Goal: Task Accomplishment & Management: Use online tool/utility

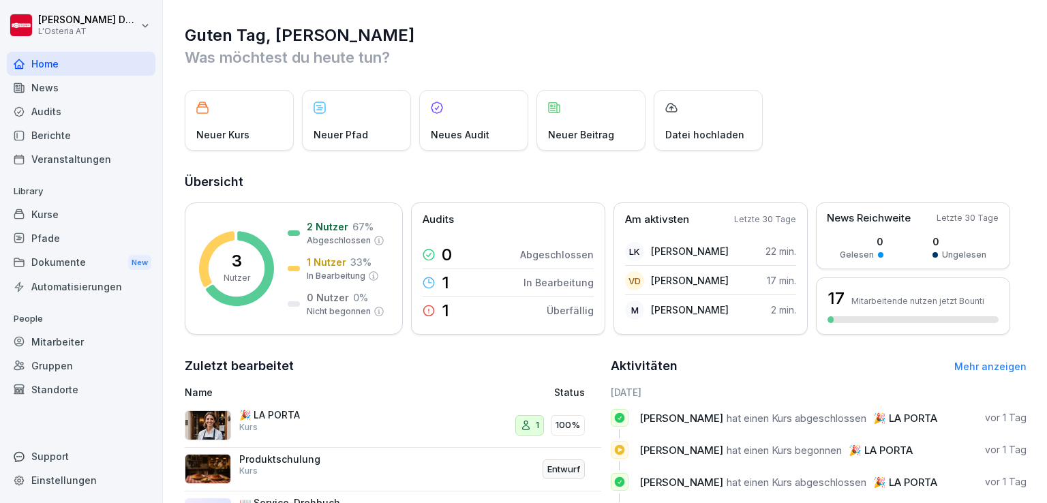
click at [55, 216] on div "Kurse" at bounding box center [81, 214] width 149 height 24
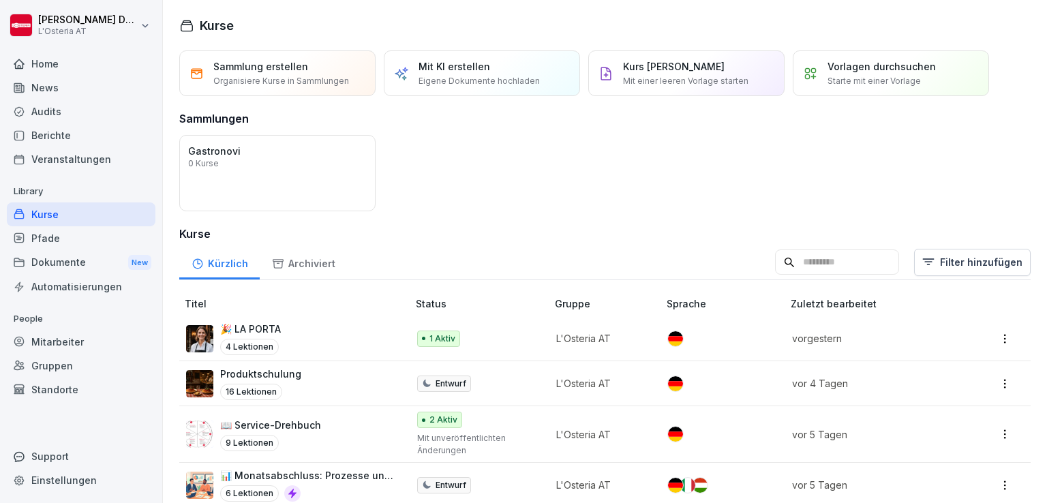
click at [276, 375] on p "Produktschulung" at bounding box center [260, 374] width 81 height 14
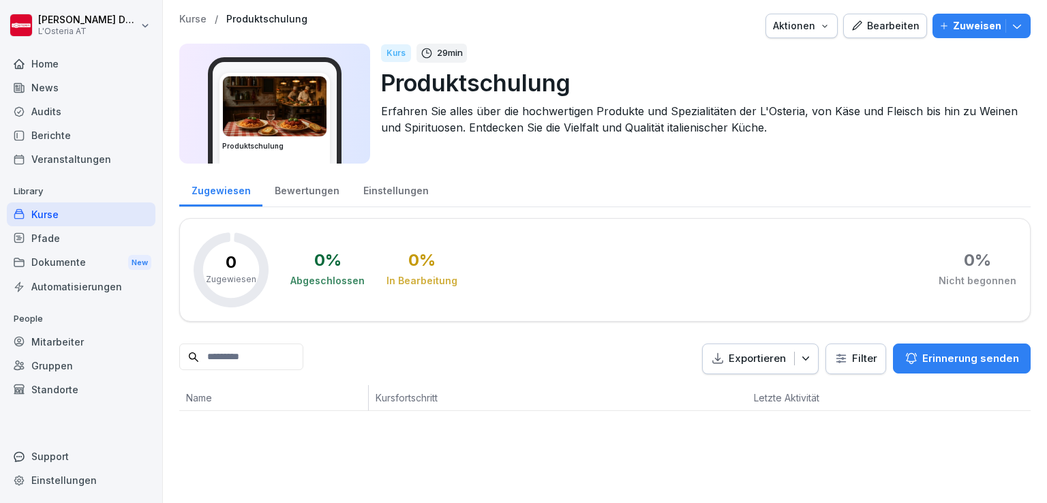
click at [875, 25] on div "Bearbeiten" at bounding box center [885, 25] width 69 height 15
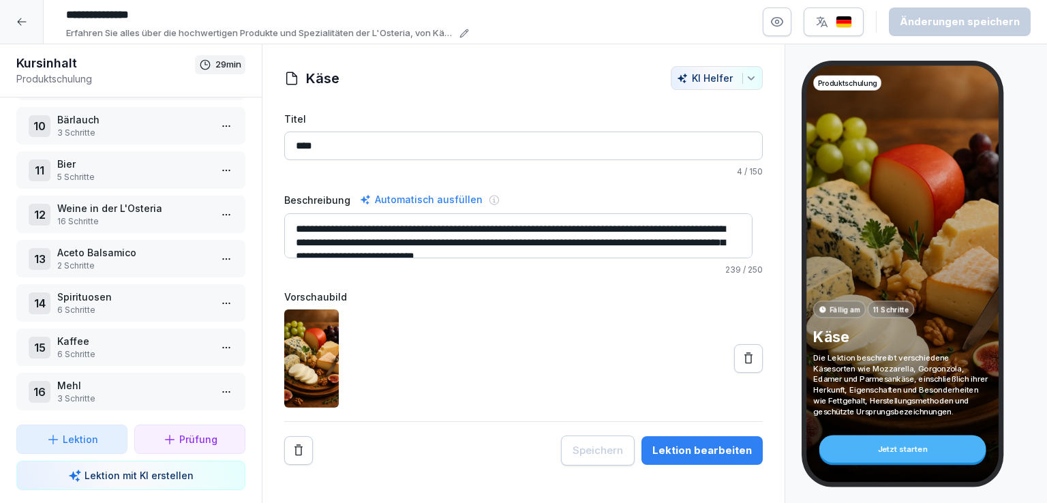
scroll to position [409, 0]
click at [108, 332] on p "Kaffee" at bounding box center [133, 339] width 153 height 14
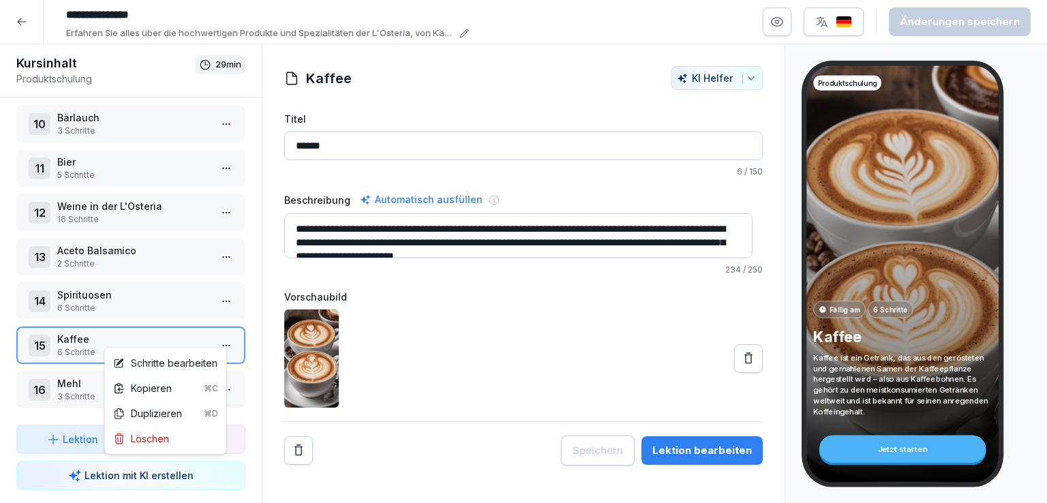
click at [218, 335] on html "**********" at bounding box center [523, 251] width 1047 height 503
click at [163, 360] on div "Schritte bearbeiten" at bounding box center [165, 363] width 104 height 14
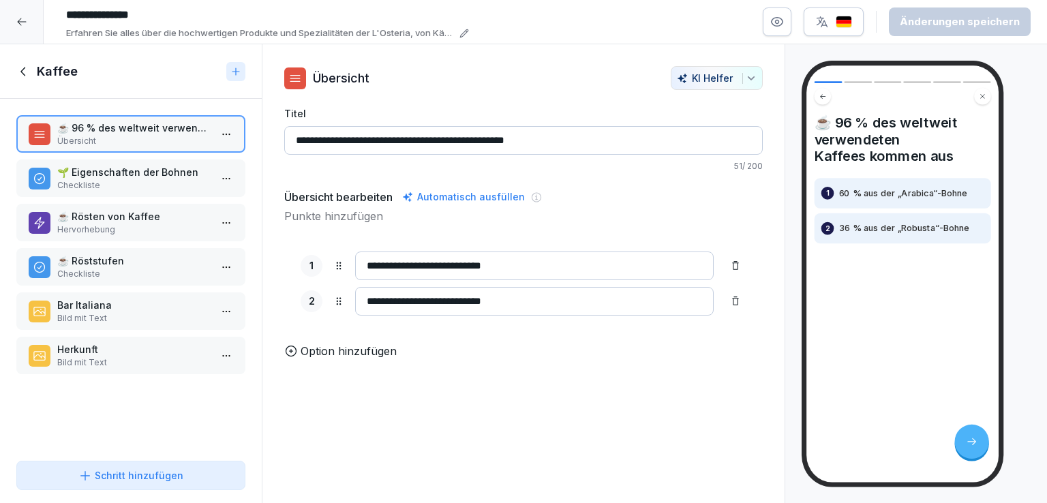
click at [119, 179] on p "Checkliste" at bounding box center [133, 185] width 153 height 12
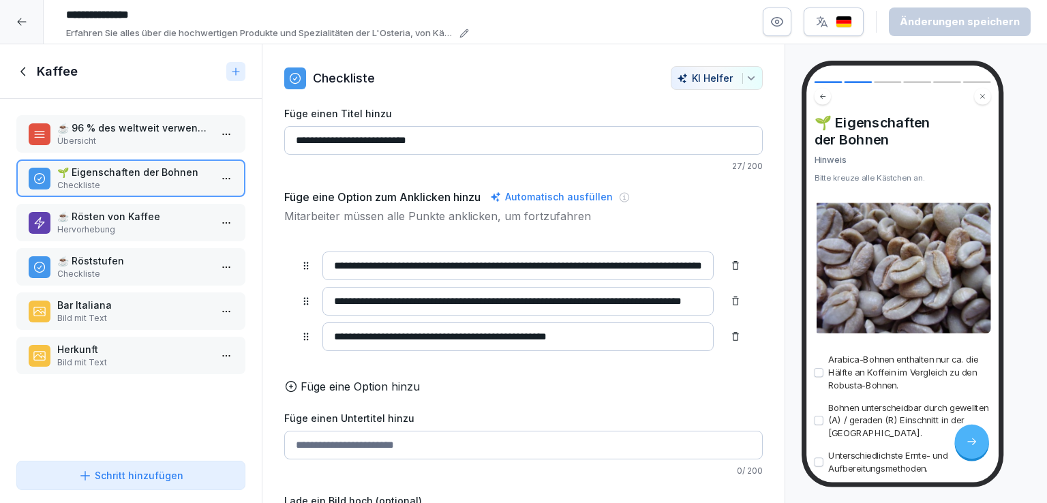
click at [134, 218] on p "☕ Rösten von Kaffee" at bounding box center [133, 216] width 153 height 14
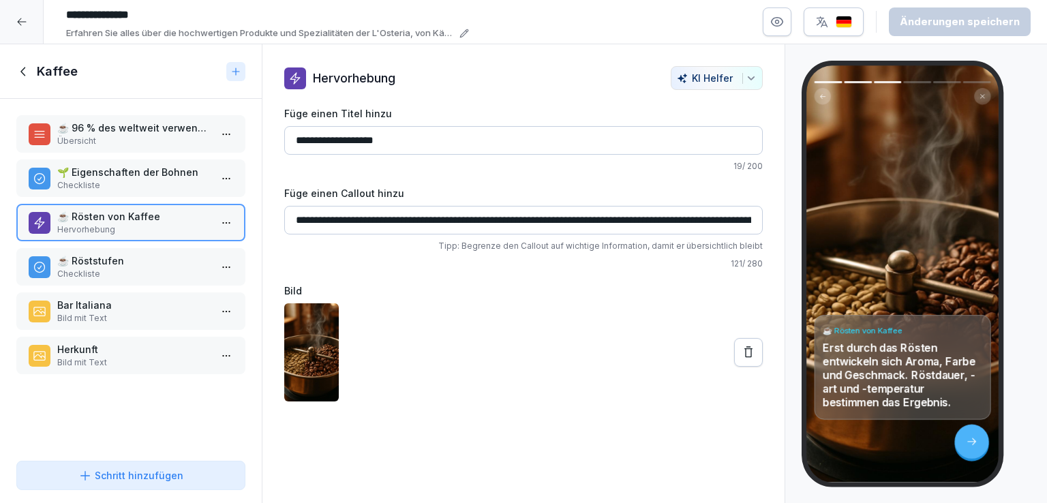
click at [127, 262] on p "☕️ Röststufen" at bounding box center [133, 261] width 153 height 14
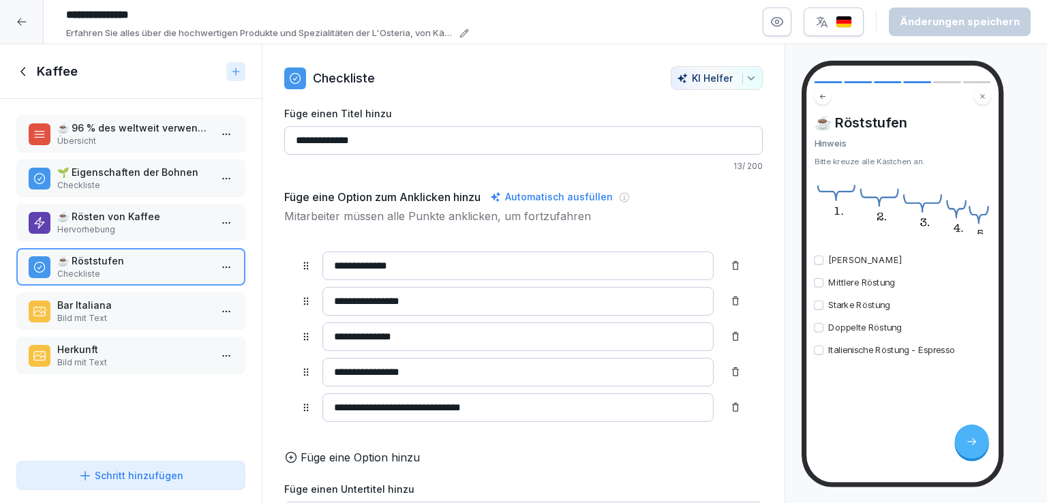
click at [132, 313] on p "Bild mit Text" at bounding box center [133, 318] width 153 height 12
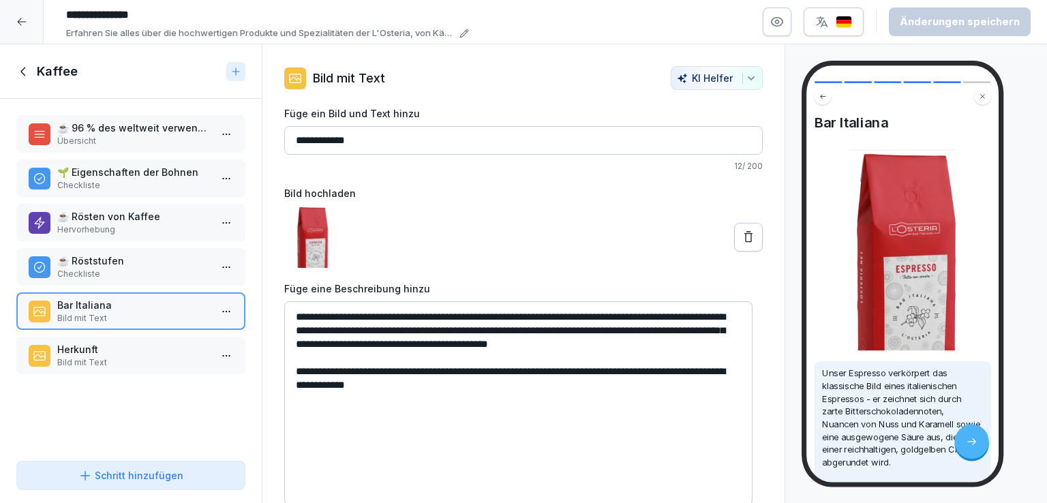
click at [145, 351] on p "Herkunft" at bounding box center [133, 349] width 153 height 14
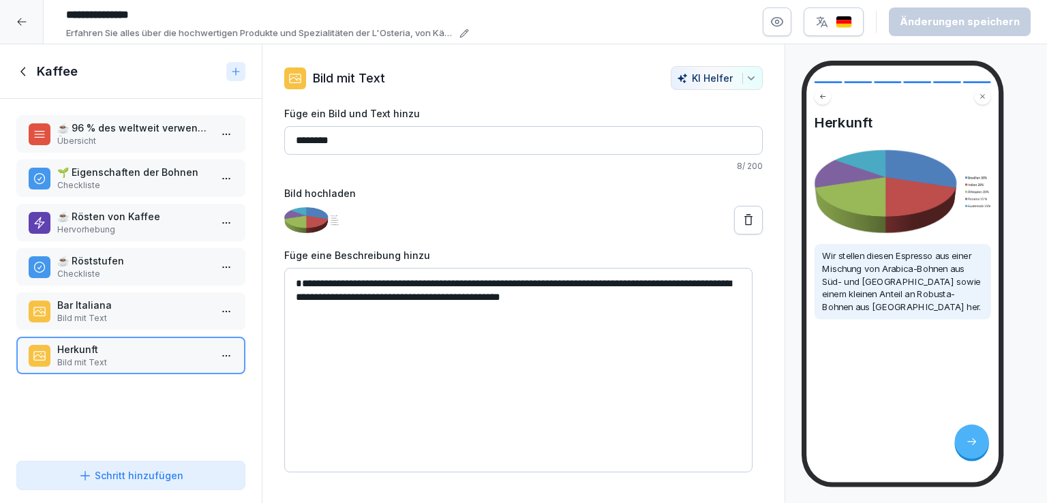
click at [20, 72] on icon at bounding box center [23, 71] width 15 height 15
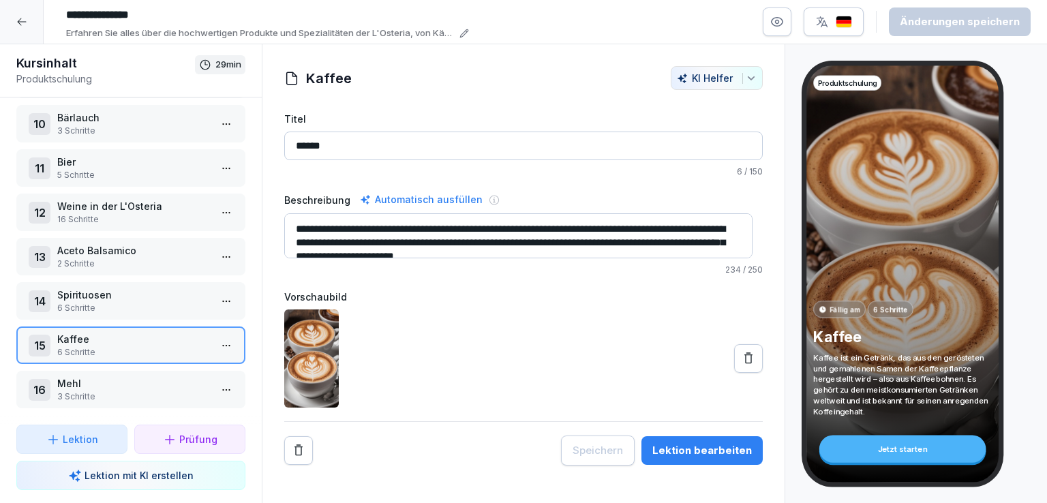
click at [122, 391] on p "3 Schritte" at bounding box center [133, 397] width 153 height 12
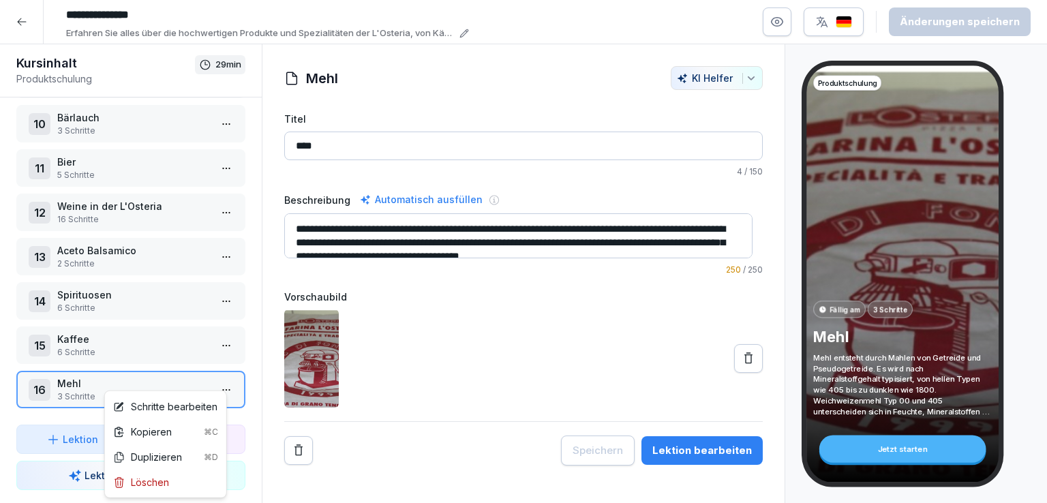
click at [219, 378] on html "**********" at bounding box center [523, 251] width 1047 height 503
click at [154, 407] on div "Schritte bearbeiten" at bounding box center [165, 407] width 104 height 14
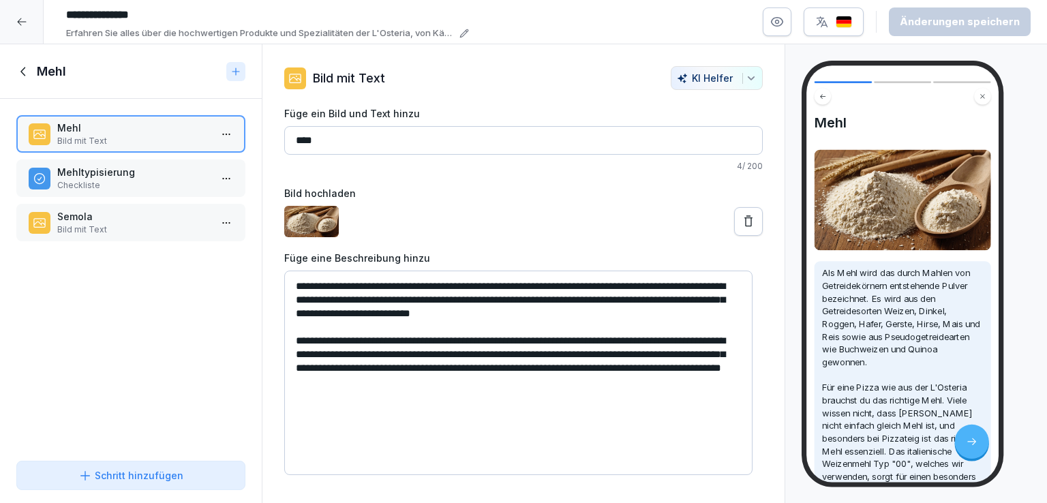
click at [117, 175] on p "Mehltypisierung" at bounding box center [133, 172] width 153 height 14
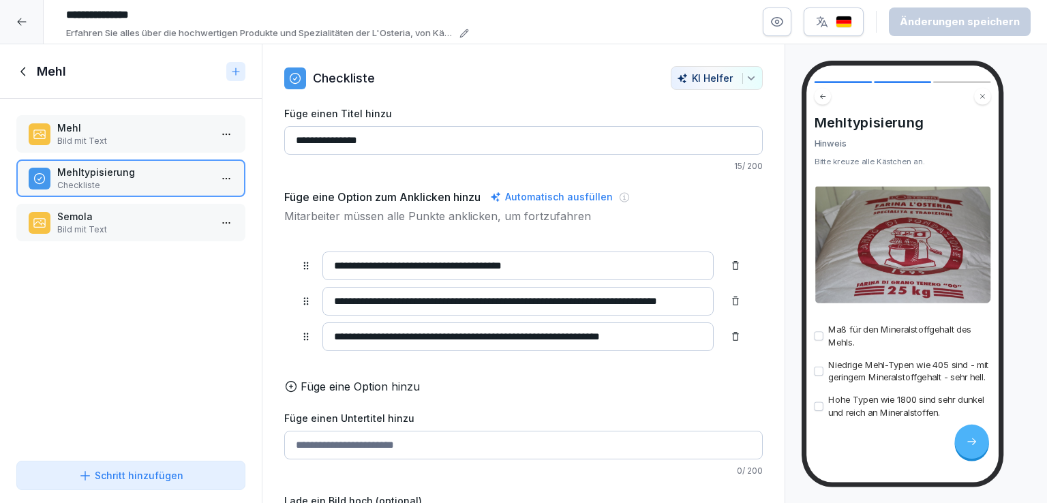
click at [125, 215] on p "Semola" at bounding box center [133, 216] width 153 height 14
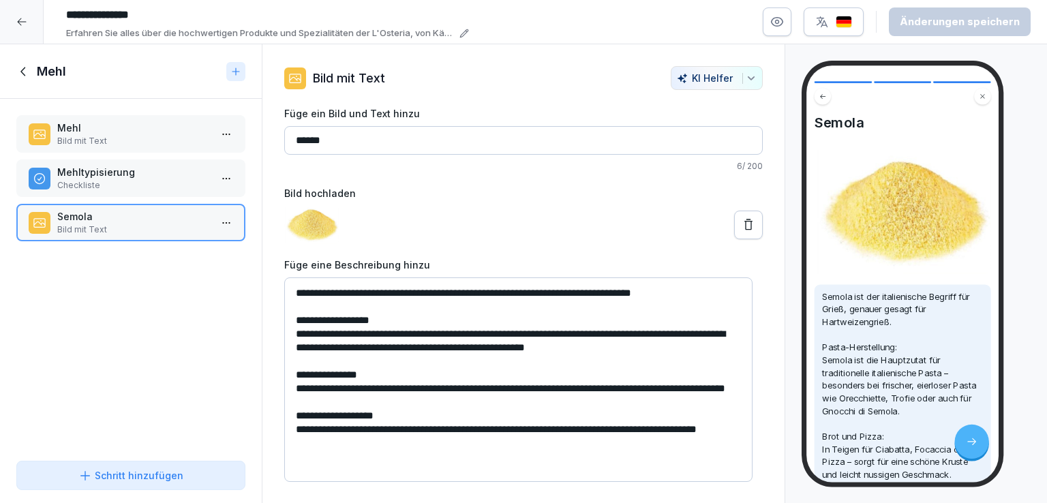
click at [134, 173] on p "Mehltypisierung" at bounding box center [133, 172] width 153 height 14
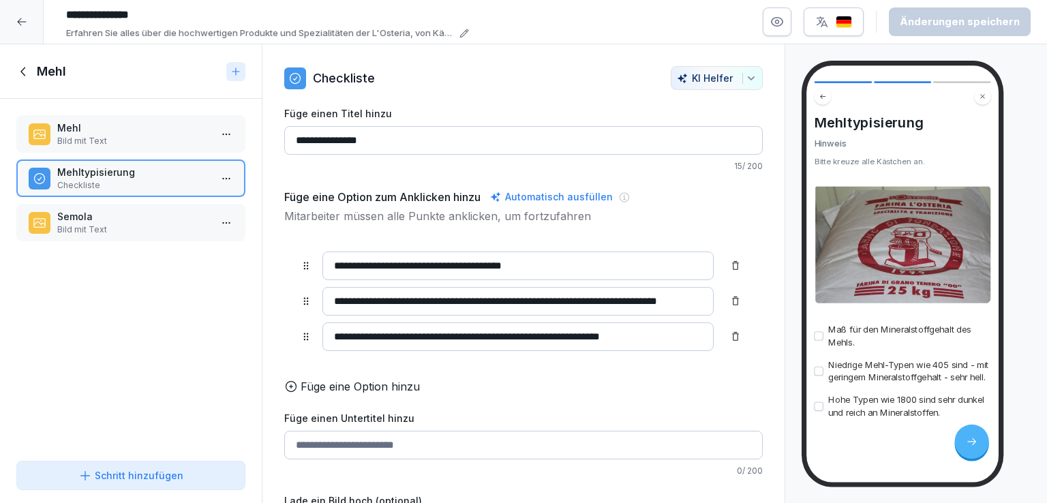
click at [23, 72] on icon at bounding box center [23, 71] width 15 height 15
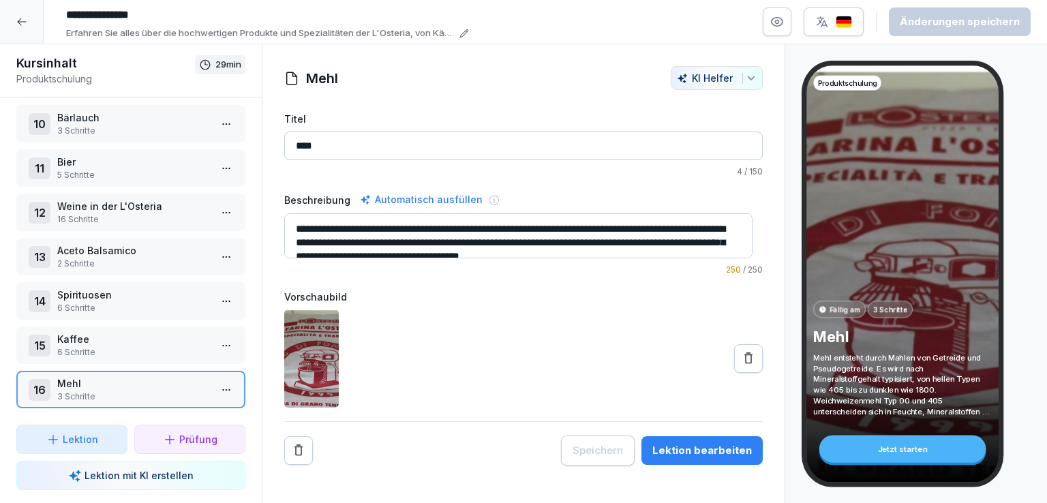
click at [30, 21] on div at bounding box center [22, 22] width 44 height 44
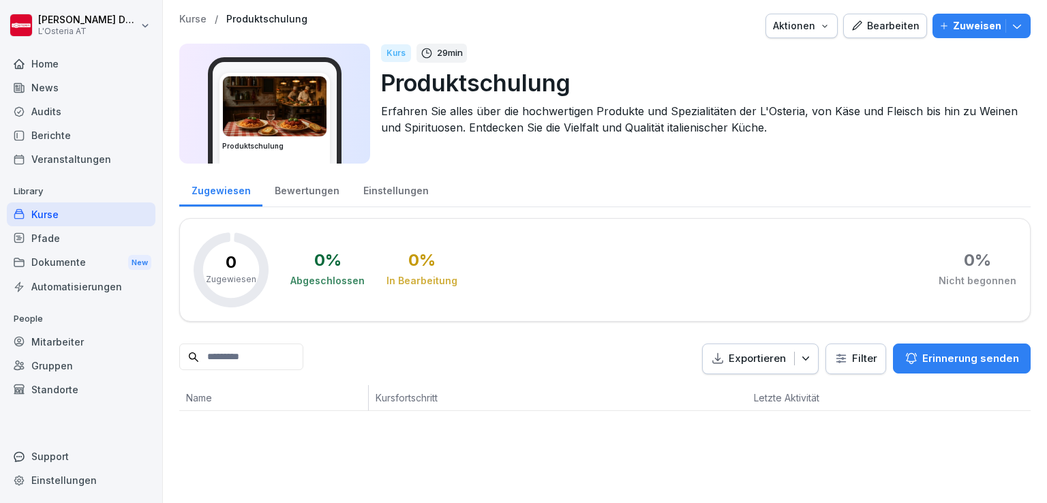
click at [71, 212] on div "Kurse" at bounding box center [81, 214] width 149 height 24
